Goal: Entertainment & Leisure: Consume media (video, audio)

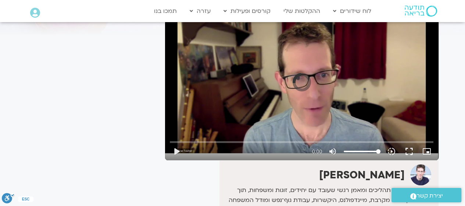
scroll to position [74, 0]
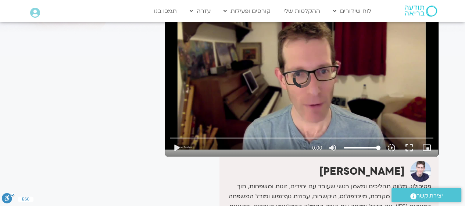
click at [175, 147] on button "play_arrow" at bounding box center [177, 148] width 18 height 18
click at [177, 146] on button "play_arrow" at bounding box center [177, 148] width 18 height 18
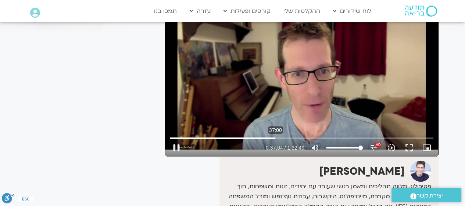
click at [276, 138] on input "Seek" at bounding box center [302, 138] width 264 height 4
click at [251, 139] on input "Seek" at bounding box center [302, 138] width 264 height 4
click at [232, 136] on input "Seek" at bounding box center [302, 138] width 264 height 4
click at [225, 138] on input "Seek" at bounding box center [302, 138] width 264 height 4
click at [176, 148] on button "pause" at bounding box center [177, 148] width 18 height 18
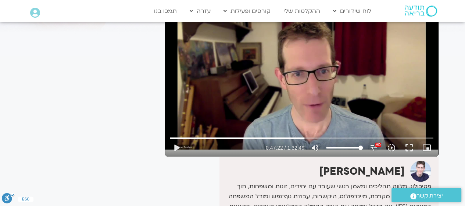
click at [176, 148] on button "play_arrow" at bounding box center [177, 148] width 18 height 18
click at [347, 138] on input "Seek" at bounding box center [302, 138] width 264 height 4
click at [340, 138] on input "Seek" at bounding box center [302, 138] width 264 height 4
click at [173, 148] on button "pause" at bounding box center [177, 148] width 18 height 18
type input "4057.140115"
